Goal: Task Accomplishment & Management: Manage account settings

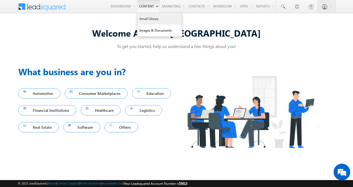
click at [141, 16] on link "Email Library" at bounding box center [159, 19] width 44 height 12
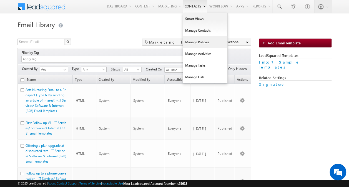
click at [186, 38] on link "Manage Policies" at bounding box center [205, 42] width 44 height 12
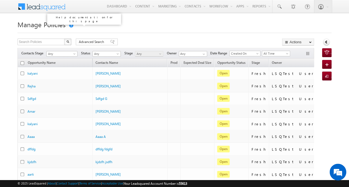
click at [70, 24] on link at bounding box center [70, 25] width 5 height 4
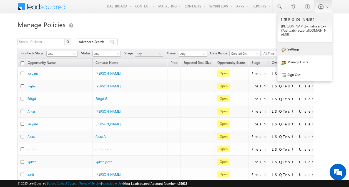
click at [310, 44] on link "Settings" at bounding box center [304, 49] width 54 height 13
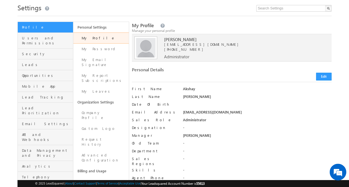
scroll to position [17, 0]
click at [37, 36] on span "Users and Permissions" at bounding box center [47, 40] width 50 height 10
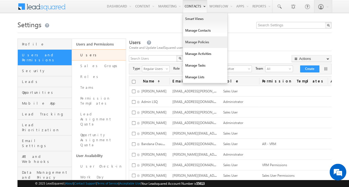
click at [197, 46] on link "Manage Policies" at bounding box center [205, 42] width 44 height 12
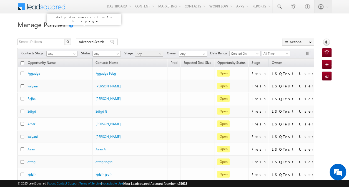
click at [71, 27] on link at bounding box center [70, 25] width 5 height 4
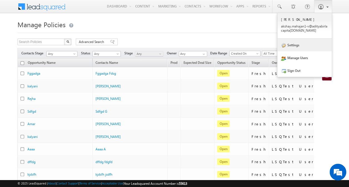
click at [309, 48] on link "Settings" at bounding box center [304, 45] width 54 height 13
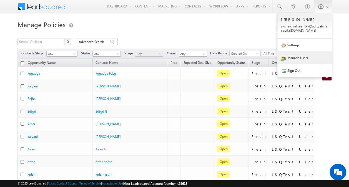
click at [311, 55] on link "Manage Users" at bounding box center [304, 57] width 54 height 13
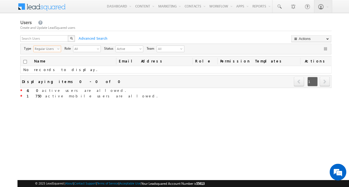
click at [53, 49] on span "Regular Users" at bounding box center [45, 49] width 23 height 6
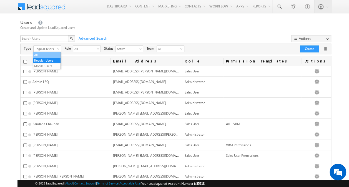
click at [51, 54] on li "All" at bounding box center [46, 55] width 27 height 6
click at [130, 48] on span "Active" at bounding box center [127, 49] width 23 height 6
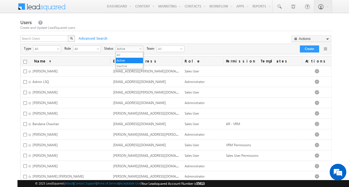
click at [130, 48] on span "Active" at bounding box center [127, 49] width 23 height 6
click at [95, 47] on span "All" at bounding box center [84, 49] width 23 height 6
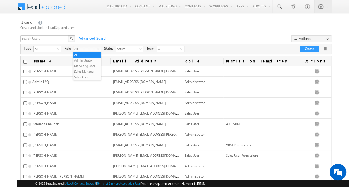
click at [98, 49] on span "select" at bounding box center [99, 48] width 4 height 3
click at [174, 51] on span "All" at bounding box center [168, 49] width 22 height 6
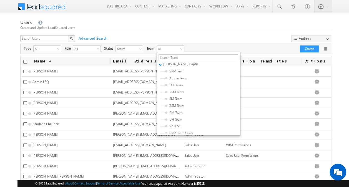
click at [184, 26] on div "Create and Update LeadSquared users" at bounding box center [175, 27] width 311 height 5
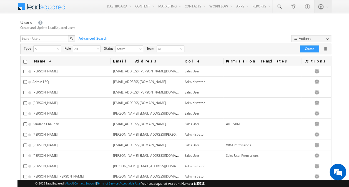
click at [176, 47] on span "All" at bounding box center [168, 49] width 22 height 6
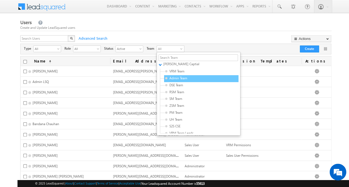
click at [173, 77] on span "Admin Team" at bounding box center [191, 78] width 53 height 5
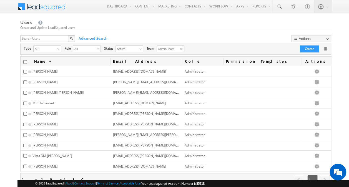
click at [175, 47] on span "Admin Team" at bounding box center [168, 49] width 22 height 6
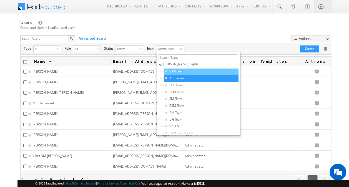
click at [176, 71] on span "VRM Team" at bounding box center [191, 71] width 53 height 5
type input "63947d49-95ef-11eb-b051-02c8554500f4"
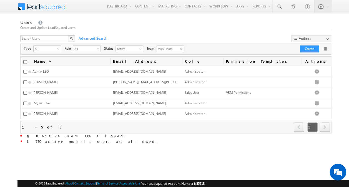
click at [168, 48] on span "VRM Team" at bounding box center [168, 49] width 22 height 6
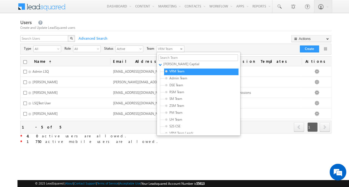
click at [219, 36] on div "X Advanced Search Actions Import Users Update via CSV Export Users Bulk Update …" at bounding box center [175, 39] width 310 height 8
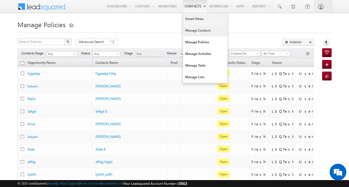
click at [199, 35] on link "Manage Contacts" at bounding box center [205, 31] width 44 height 12
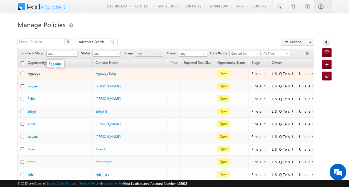
click at [31, 71] on link "Fggadga" at bounding box center [33, 73] width 13 height 4
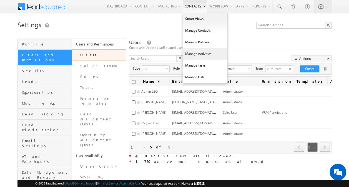
click at [202, 50] on link "Manage Activities" at bounding box center [205, 54] width 44 height 12
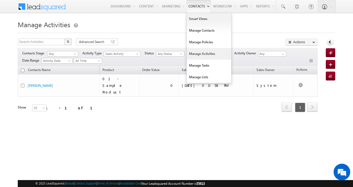
click at [193, 49] on link "Manage Activities" at bounding box center [209, 54] width 44 height 12
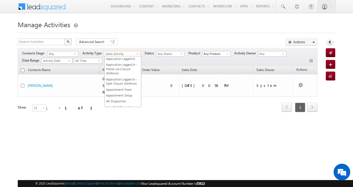
scroll to position [366, 0]
click at [129, 51] on span "Sales Activity" at bounding box center [121, 53] width 34 height 5
click at [122, 58] on link "Application Logged In" at bounding box center [123, 59] width 36 height 4
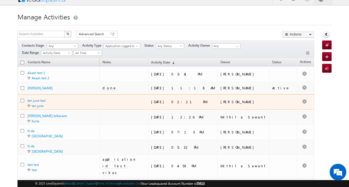
scroll to position [7, 0]
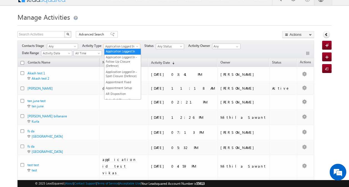
click at [132, 45] on span "Application Logged In" at bounding box center [121, 46] width 34 height 5
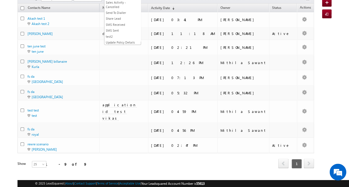
scroll to position [420, 0]
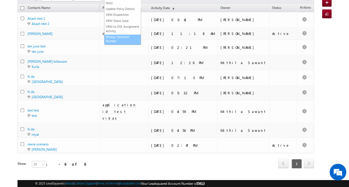
click at [123, 39] on link "Wrong / Incorrect Number" at bounding box center [122, 39] width 36 height 9
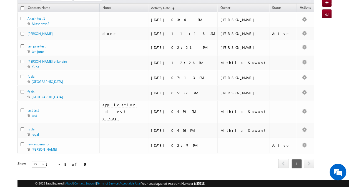
scroll to position [0, 0]
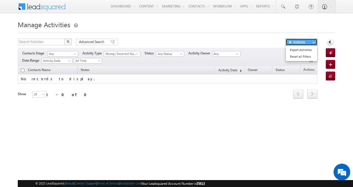
click at [307, 43] on button "Actions" at bounding box center [302, 42] width 32 height 7
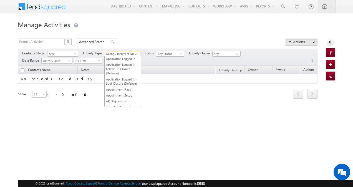
scroll to position [420, 0]
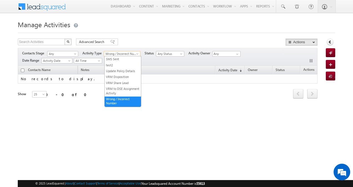
click at [133, 54] on span "Wrong / Incorrect Number" at bounding box center [121, 53] width 34 height 5
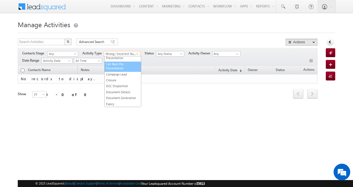
scroll to position [0, 0]
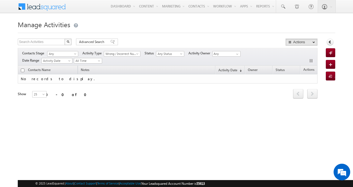
click at [179, 100] on div "Contacts Name Notes Activity Date (sorted descending) Owner Status Actions No r…" at bounding box center [168, 86] width 300 height 40
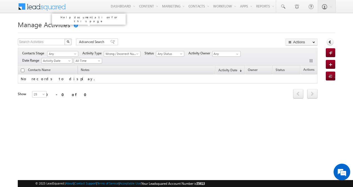
click at [75, 26] on link at bounding box center [75, 25] width 5 height 4
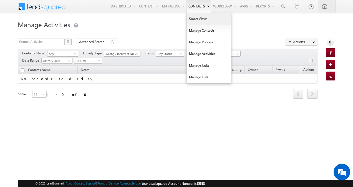
click at [207, 21] on link "Smart Views" at bounding box center [209, 19] width 44 height 12
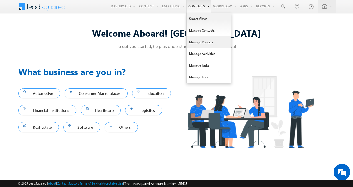
click at [203, 41] on link "Manage Policies" at bounding box center [209, 42] width 44 height 12
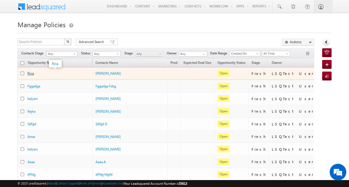
click at [29, 73] on link "Rina" at bounding box center [30, 73] width 6 height 4
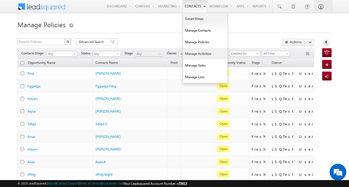
click at [197, 55] on link "Manage Activities" at bounding box center [205, 54] width 44 height 12
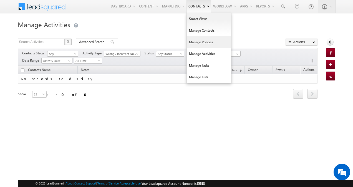
click at [199, 42] on link "Manage Policies" at bounding box center [209, 42] width 44 height 12
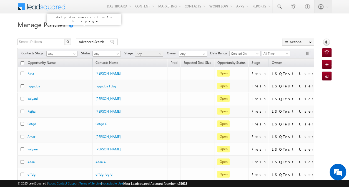
click at [71, 26] on link at bounding box center [70, 25] width 5 height 4
click at [71, 24] on link at bounding box center [70, 25] width 5 height 4
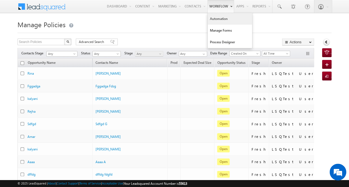
click at [222, 21] on link "Automation" at bounding box center [230, 19] width 44 height 12
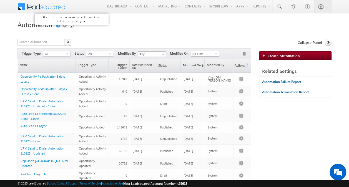
click at [57, 24] on link at bounding box center [57, 25] width 5 height 4
